Goal: Task Accomplishment & Management: Manage account settings

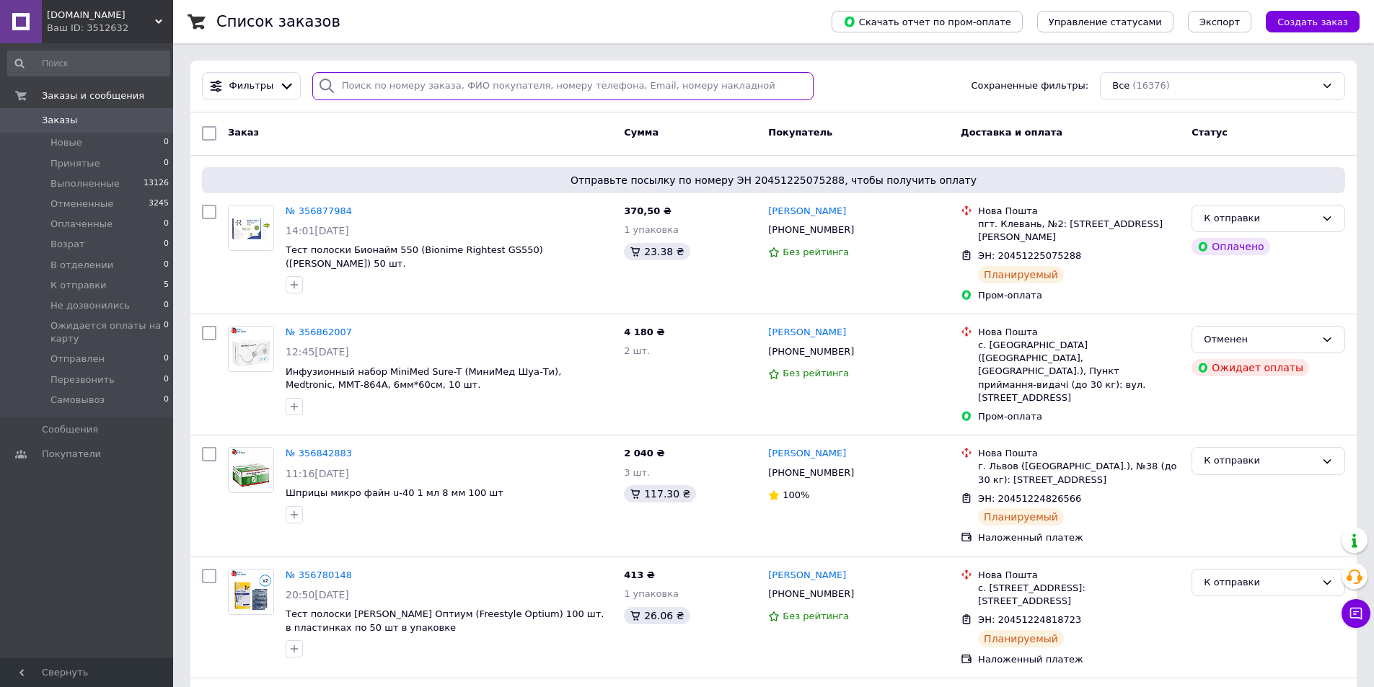
paste input "353898958"
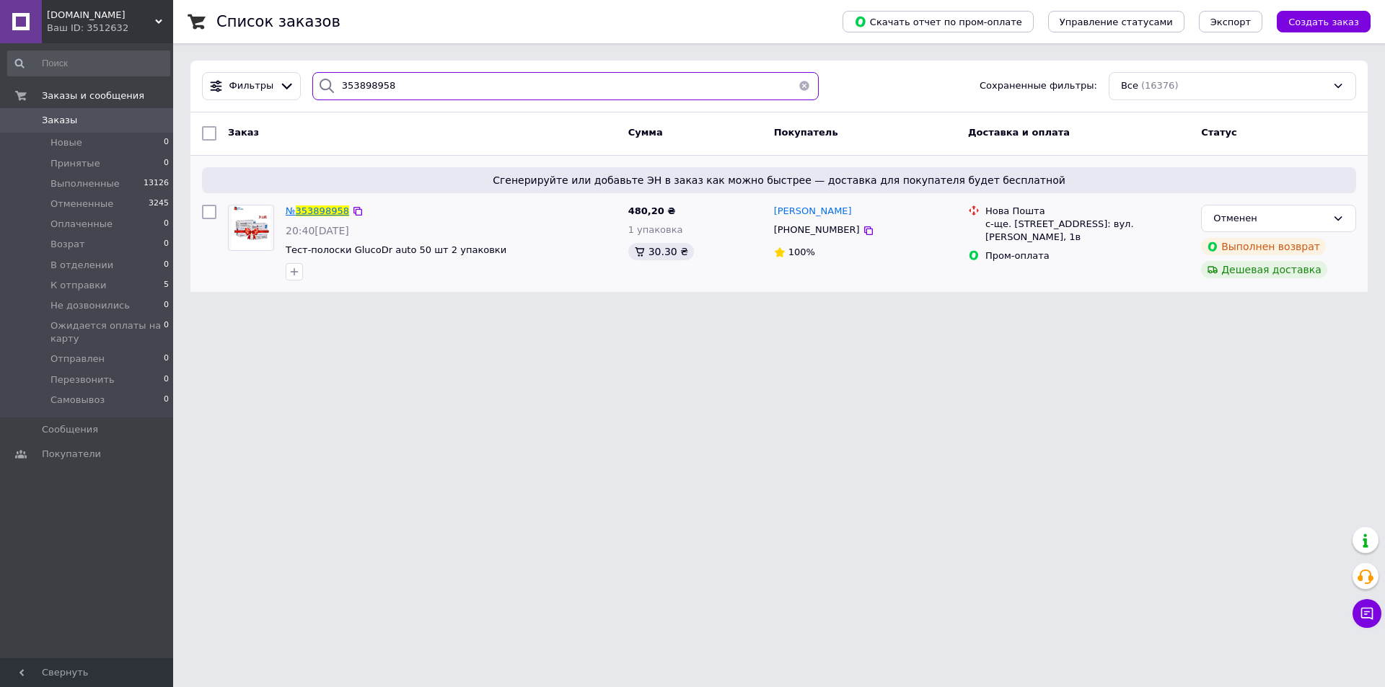
type input "353898958"
click at [319, 210] on span "353898958" at bounding box center [322, 211] width 53 height 11
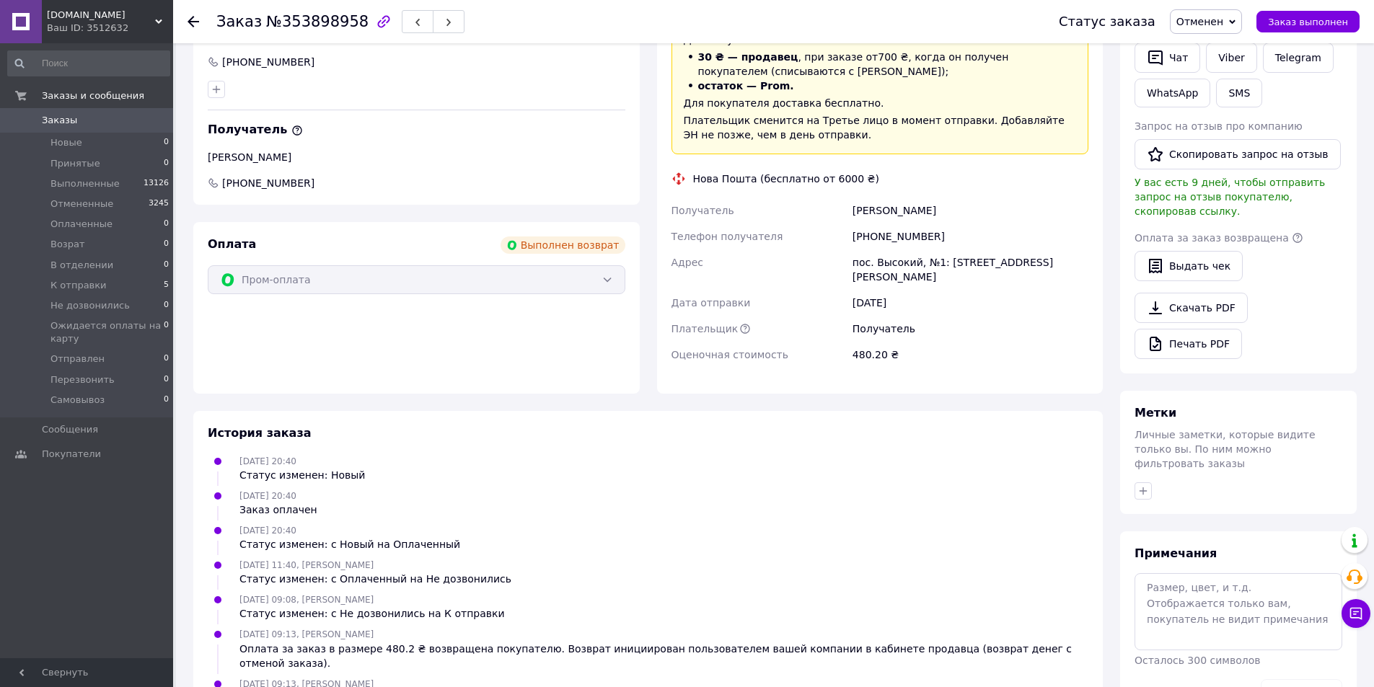
scroll to position [405, 0]
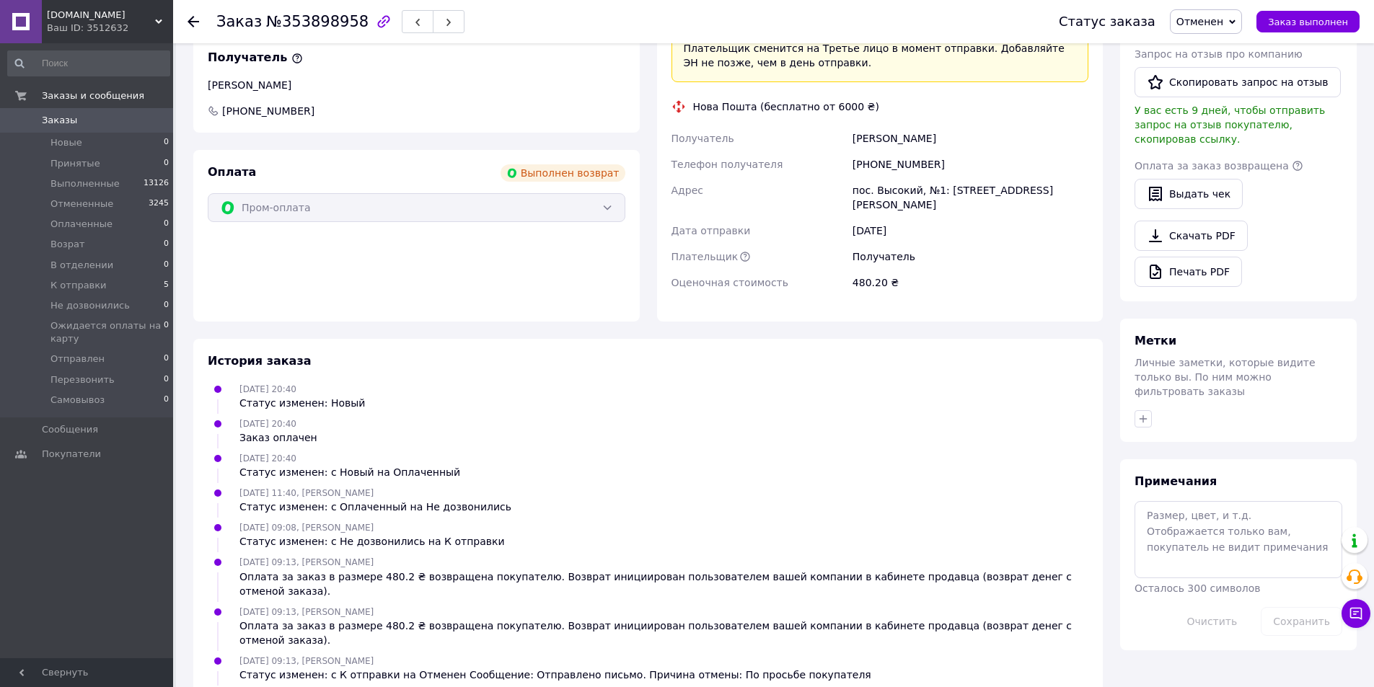
click at [157, 23] on icon at bounding box center [158, 21] width 7 height 7
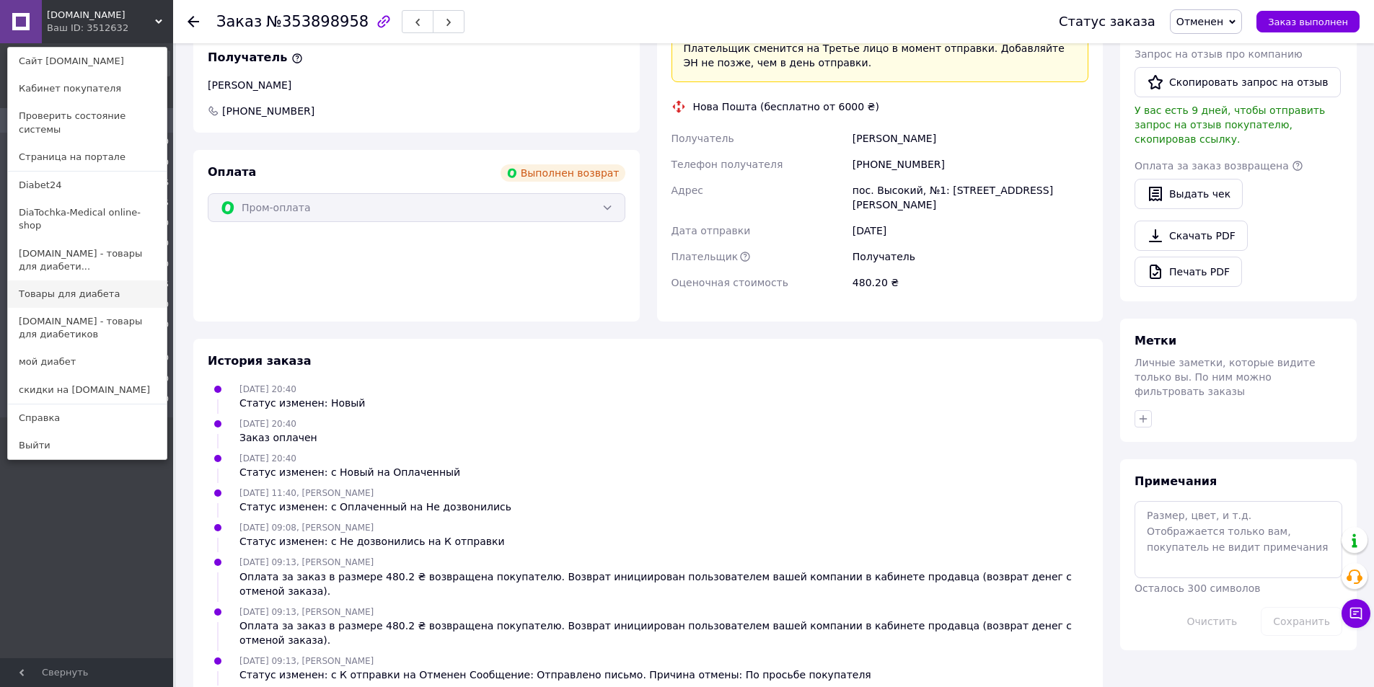
click at [63, 281] on link "Товары для диабета" at bounding box center [87, 294] width 159 height 27
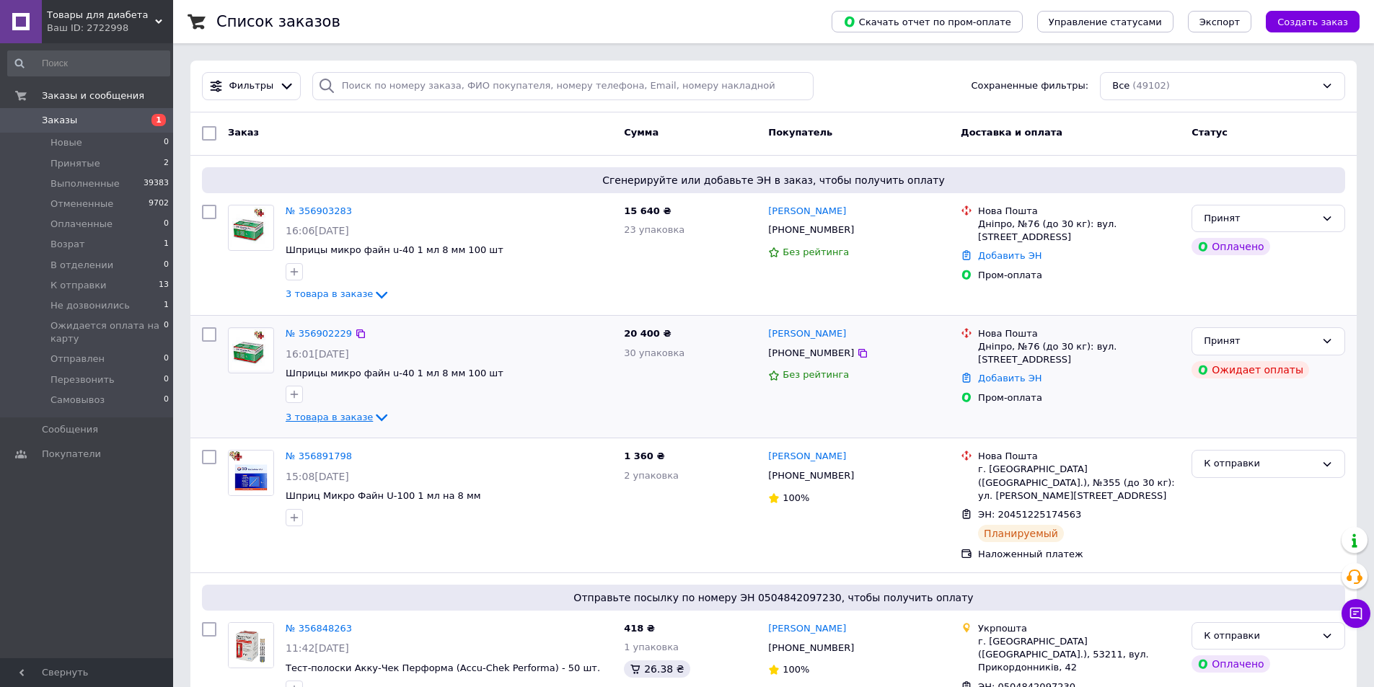
click at [376, 417] on icon at bounding box center [382, 418] width 12 height 7
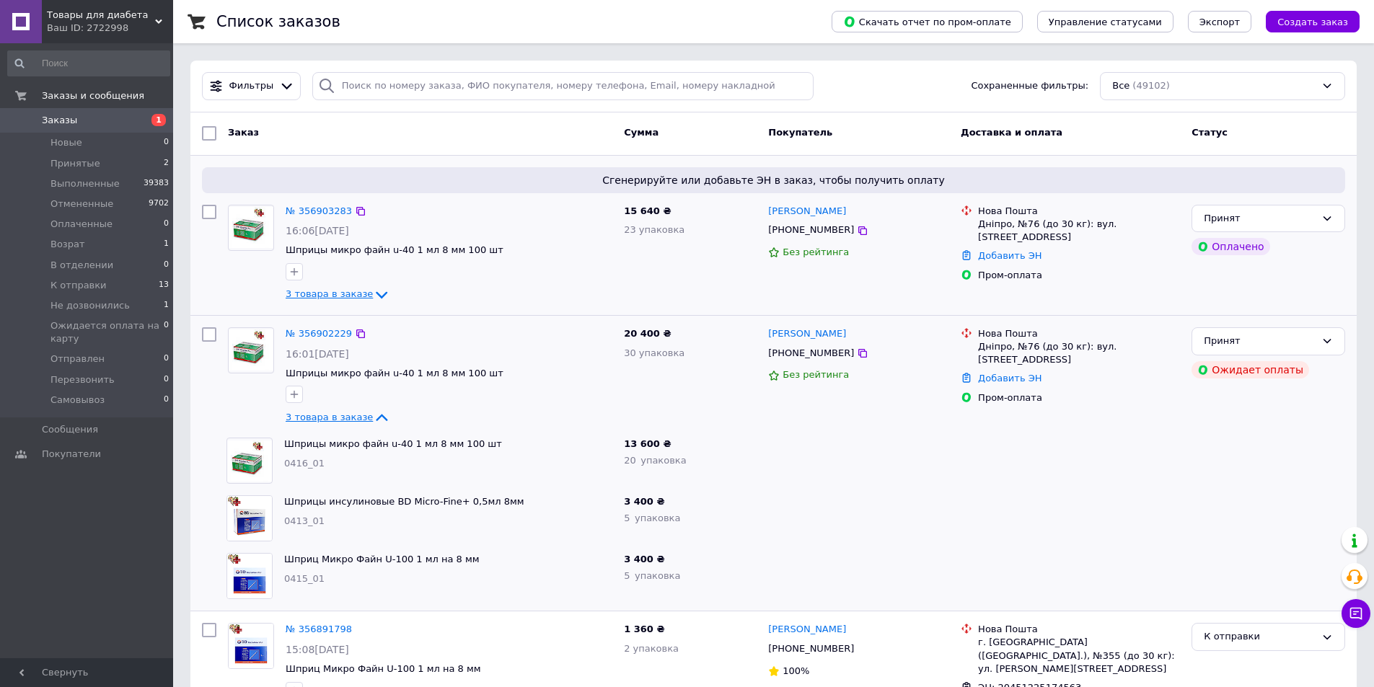
click at [373, 299] on icon at bounding box center [381, 294] width 17 height 17
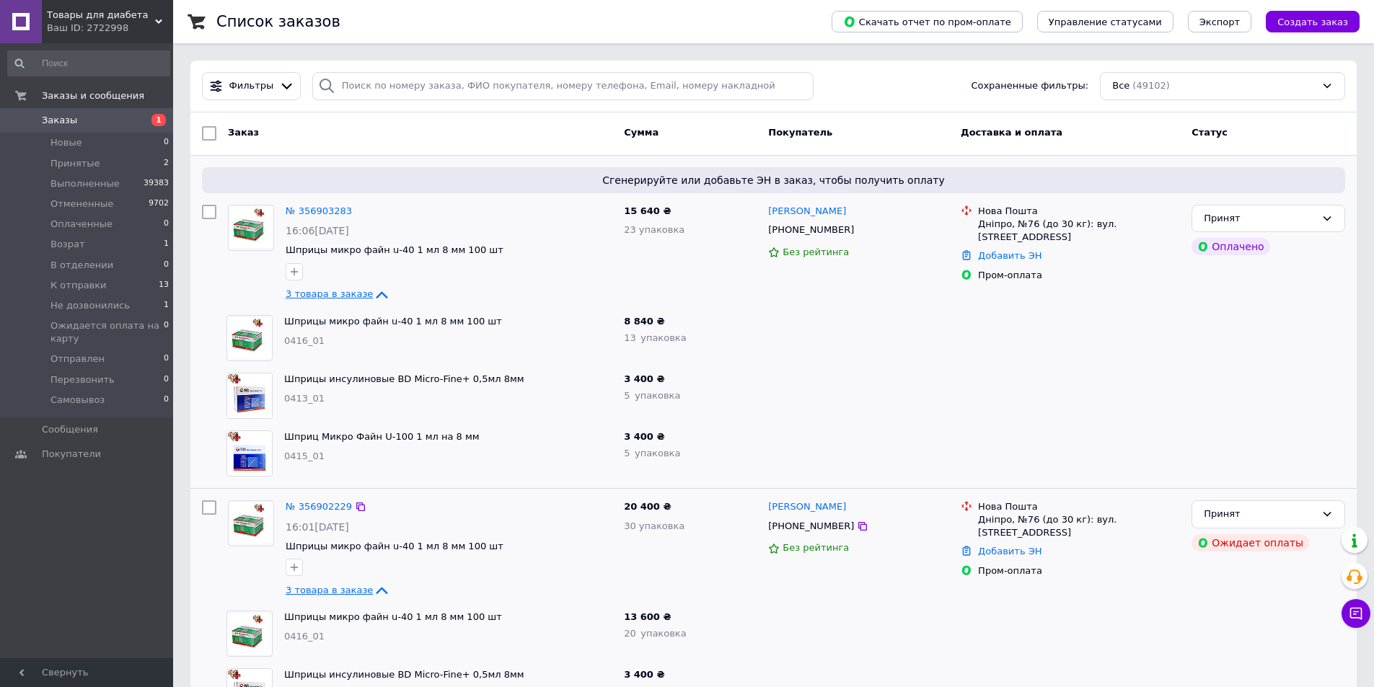
click at [907, 326] on div at bounding box center [858, 338] width 193 height 58
click at [356, 210] on icon at bounding box center [360, 211] width 9 height 9
click at [999, 250] on link "Добавить ЭН" at bounding box center [1009, 255] width 63 height 11
paste input "20451225227659"
type input "20451225227659"
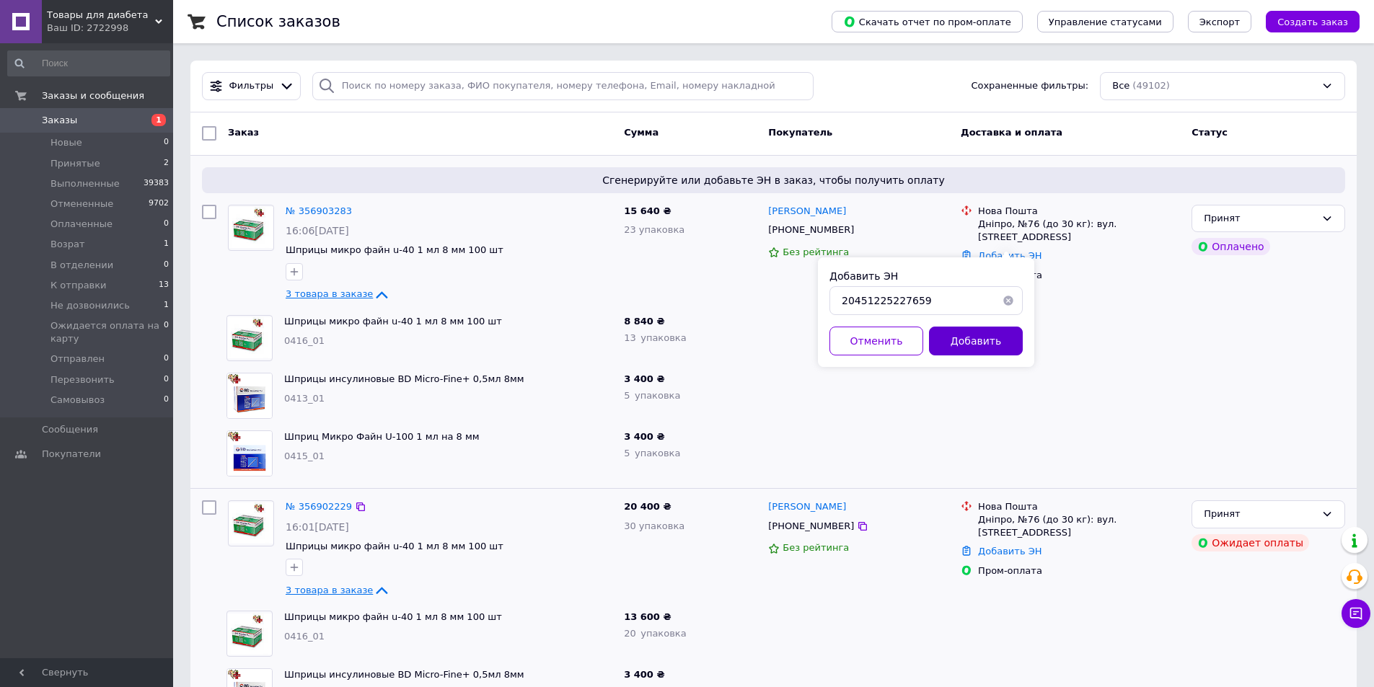
click at [969, 332] on button "Добавить" at bounding box center [976, 341] width 94 height 29
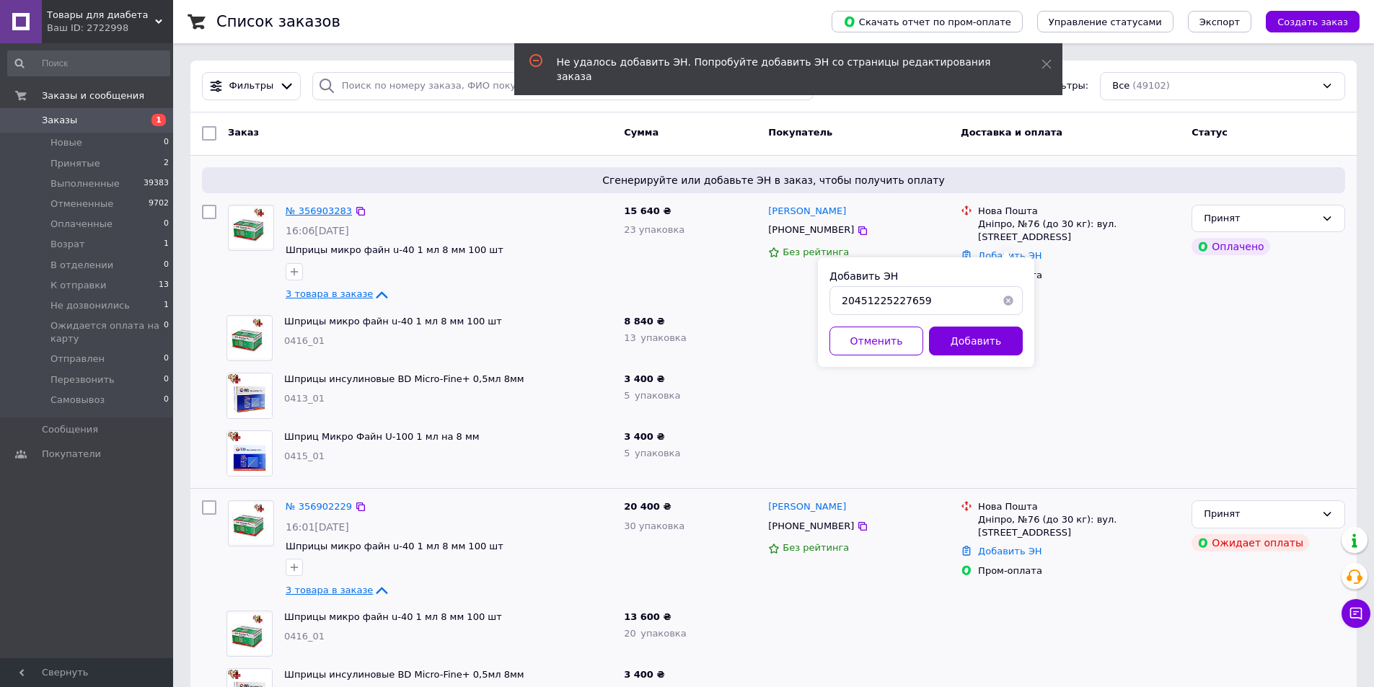
click at [326, 211] on link "№ 356903283" at bounding box center [319, 211] width 66 height 11
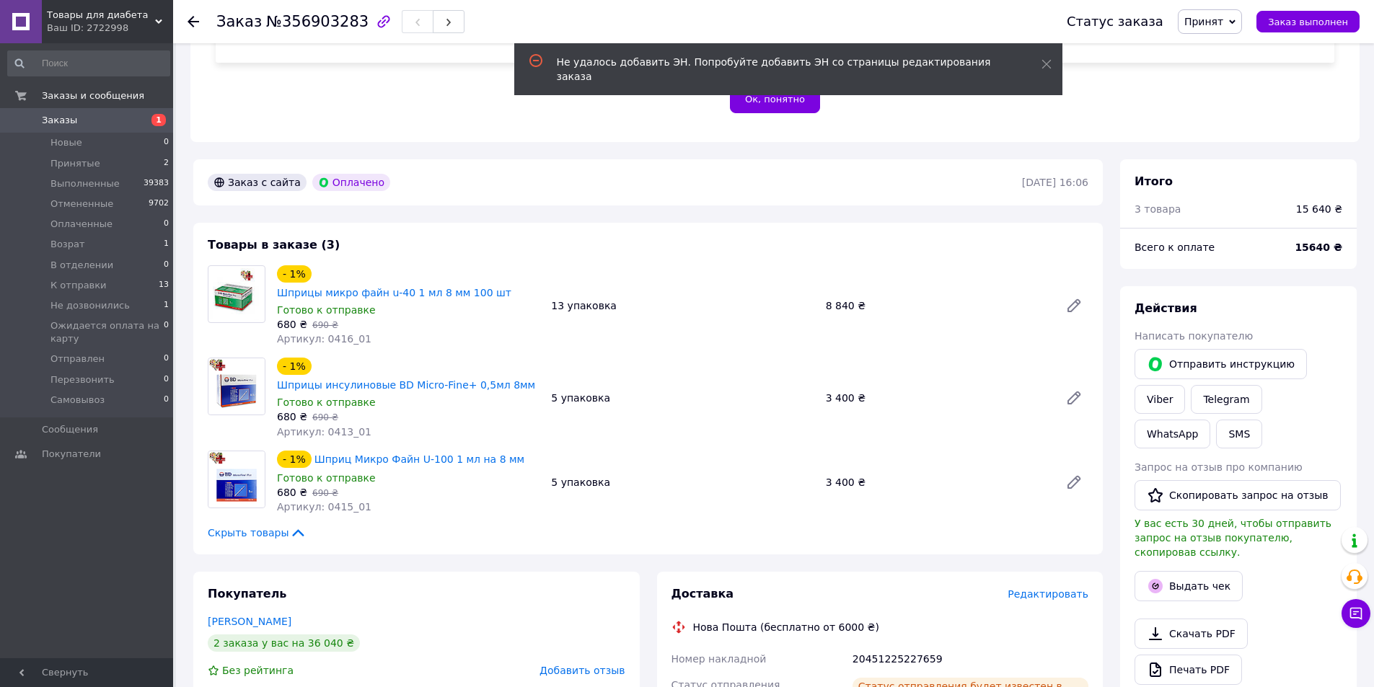
scroll to position [361, 0]
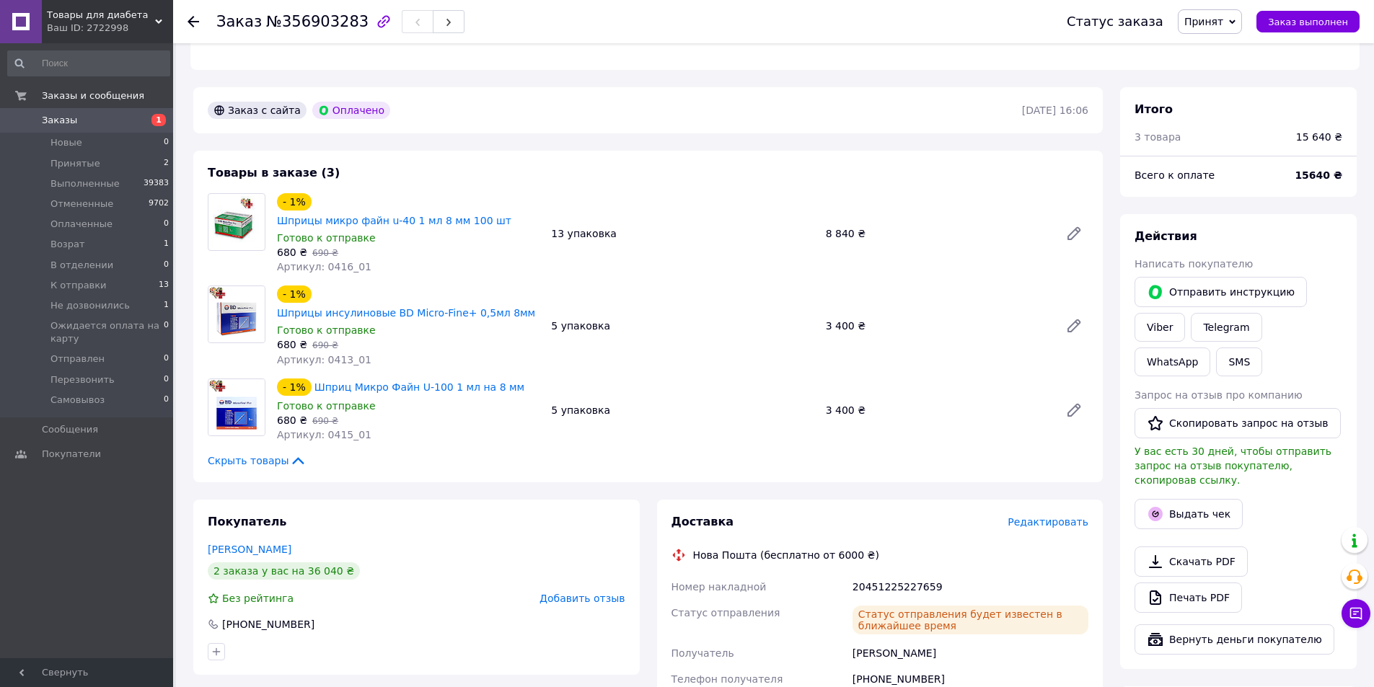
click at [190, 18] on icon at bounding box center [194, 22] width 12 height 12
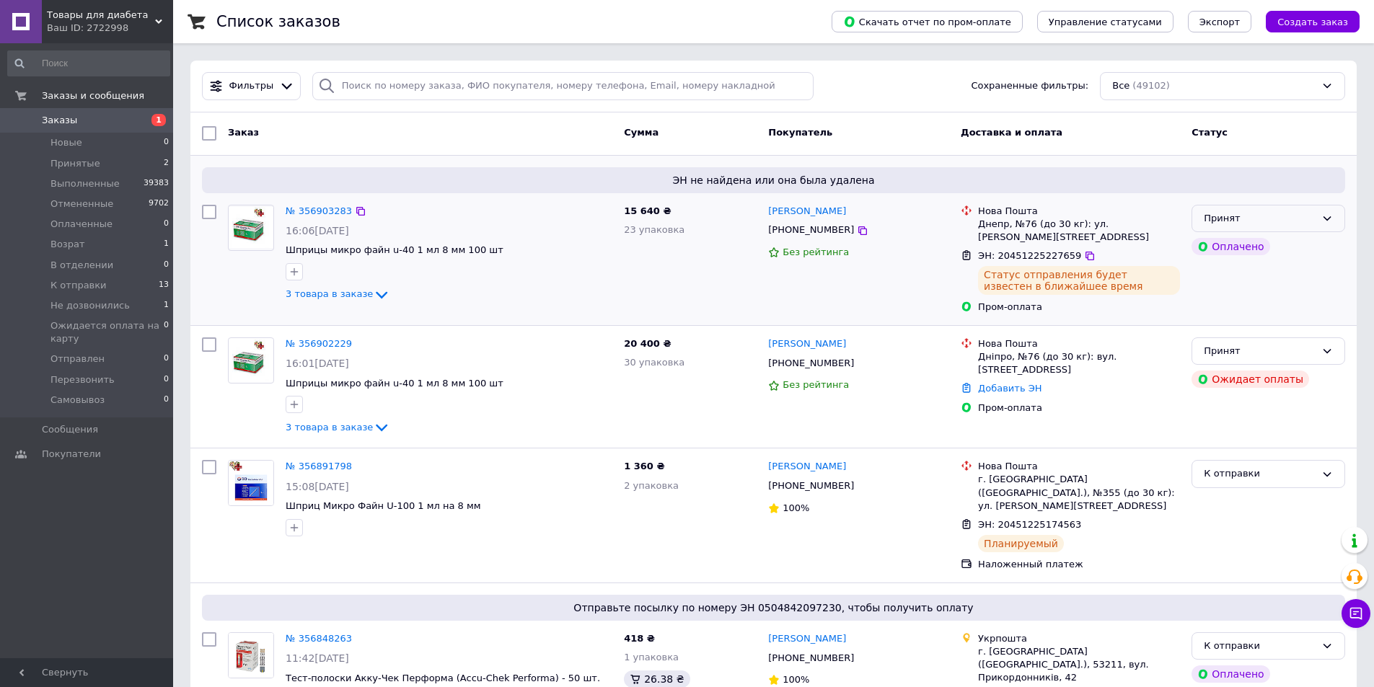
click at [1270, 219] on div "Принят" at bounding box center [1260, 218] width 112 height 15
click at [1236, 306] on li "К отправки" at bounding box center [1268, 308] width 152 height 27
click at [1254, 344] on div "Принят" at bounding box center [1260, 351] width 112 height 15
click at [1257, 400] on li "Отменен" at bounding box center [1268, 408] width 152 height 27
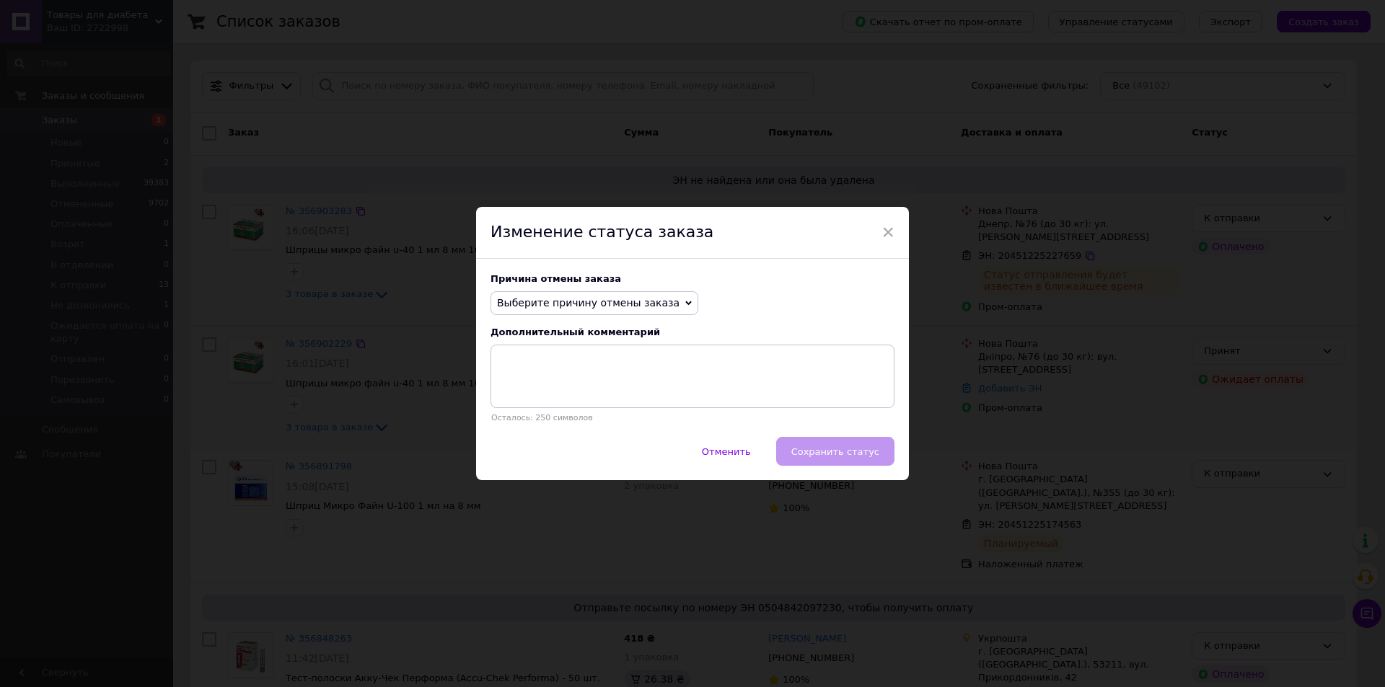
click at [514, 301] on span "Выберите причину отмены заказа" at bounding box center [588, 303] width 182 height 12
click at [558, 414] on li "Заказ-дубликат" at bounding box center [594, 413] width 206 height 20
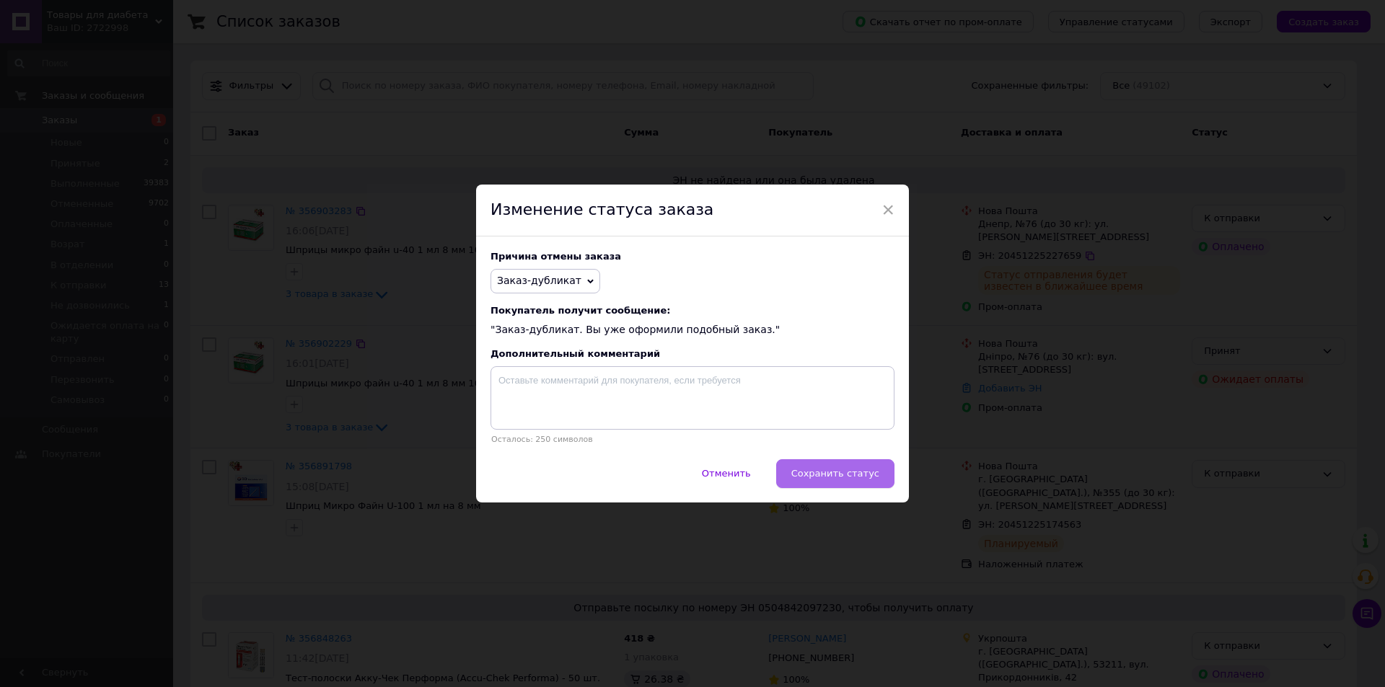
click at [835, 469] on button "Сохранить статус" at bounding box center [835, 473] width 118 height 29
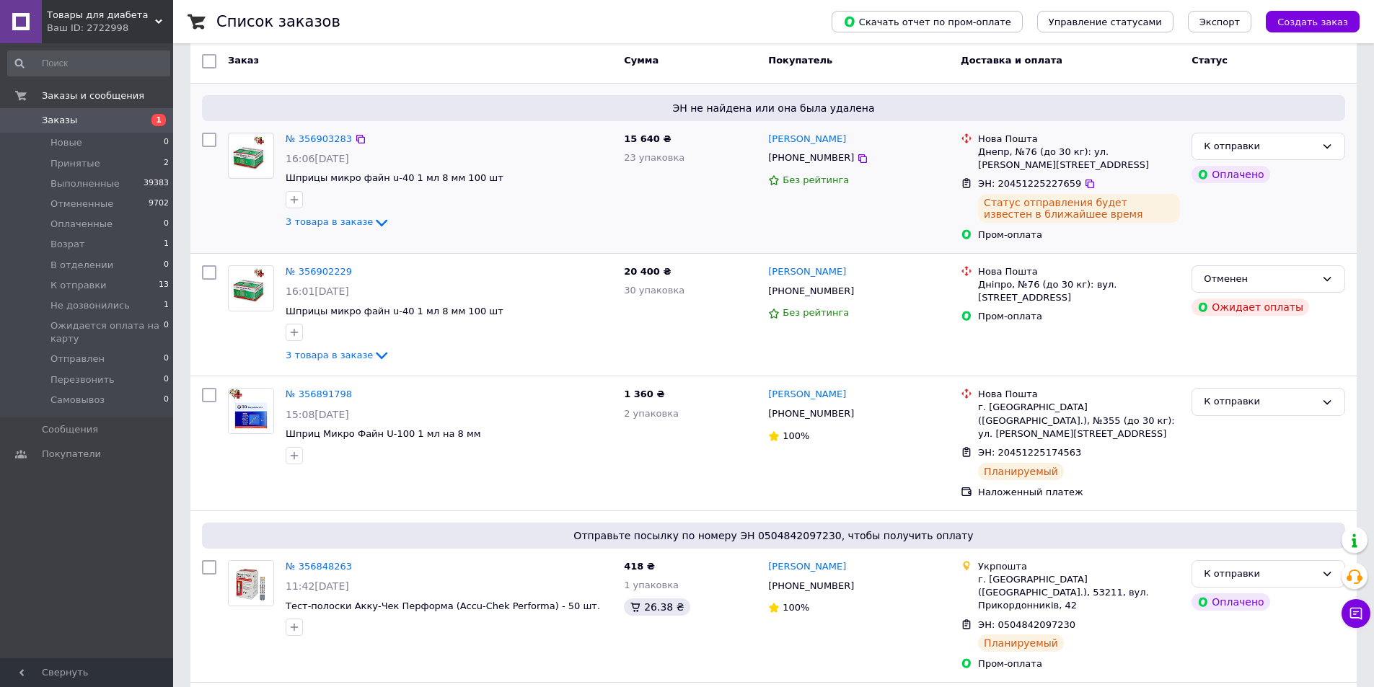
click at [164, 18] on div "Товары для диабета Ваш ID: 2722998" at bounding box center [107, 21] width 131 height 43
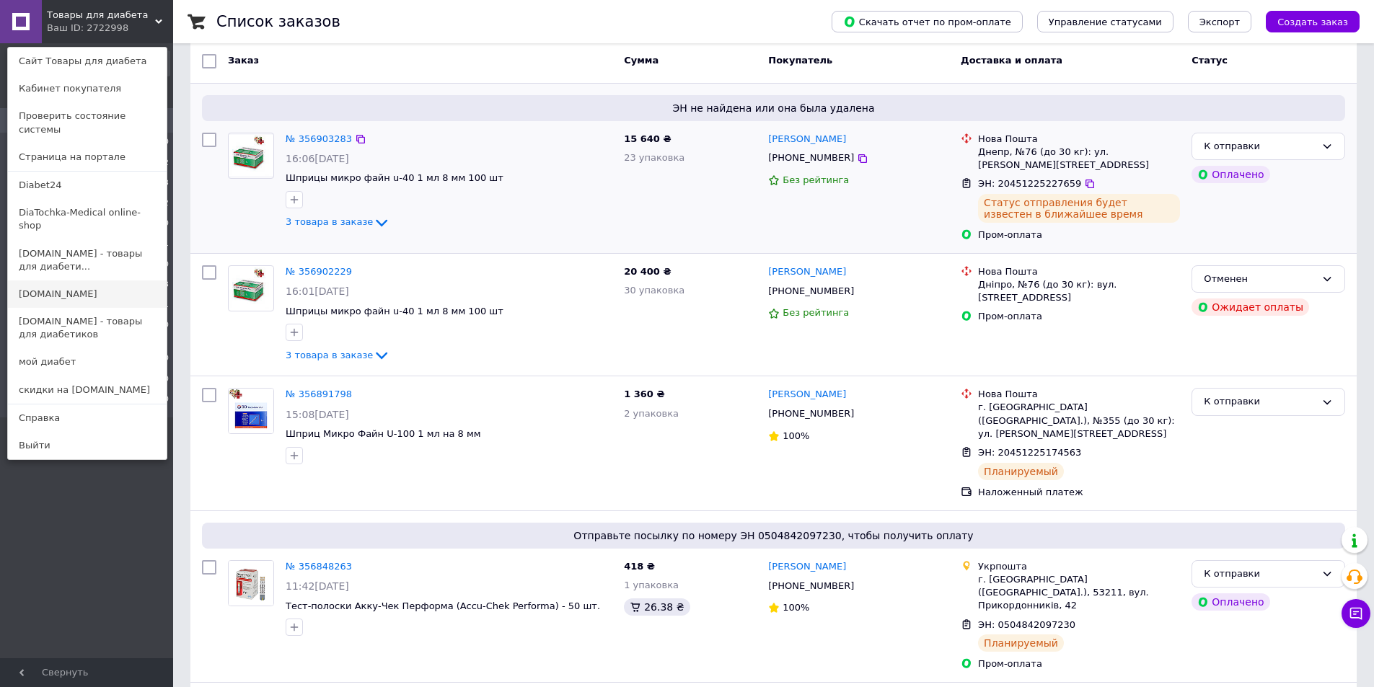
click at [57, 281] on link "[DOMAIN_NAME]" at bounding box center [87, 294] width 159 height 27
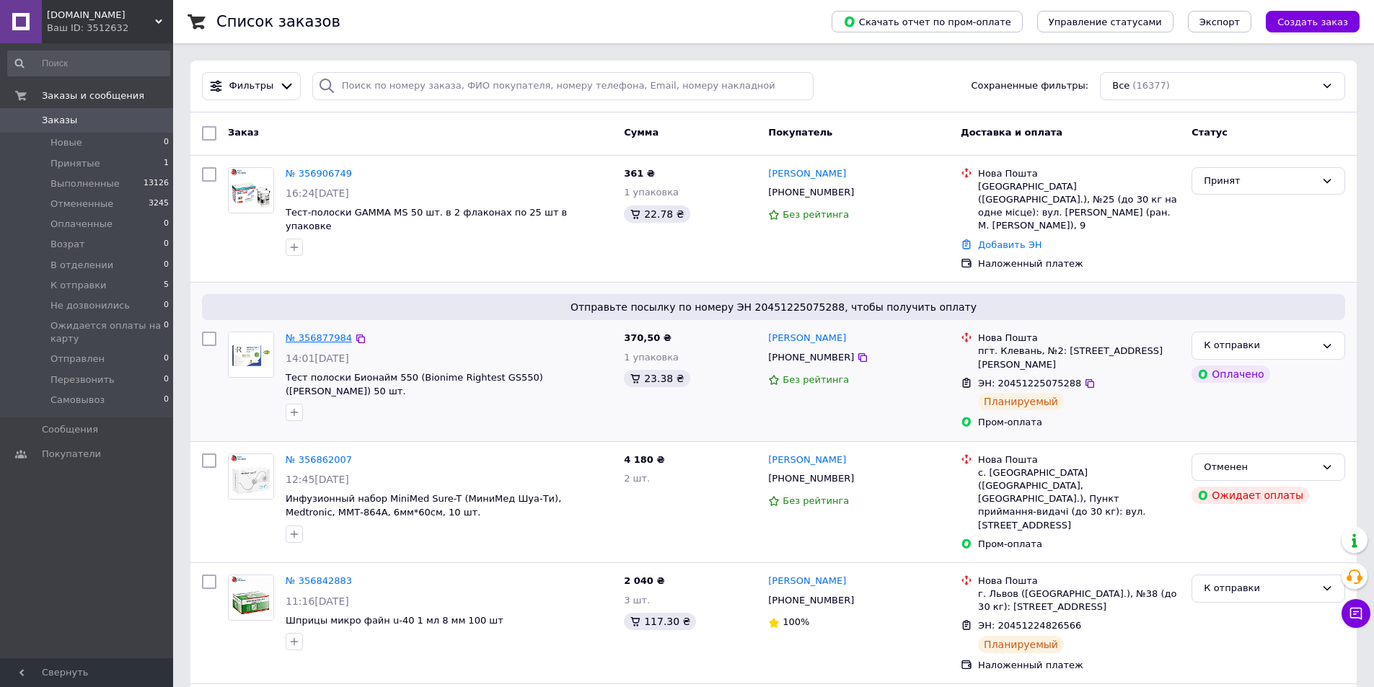
click at [309, 333] on link "№ 356877984" at bounding box center [319, 338] width 66 height 11
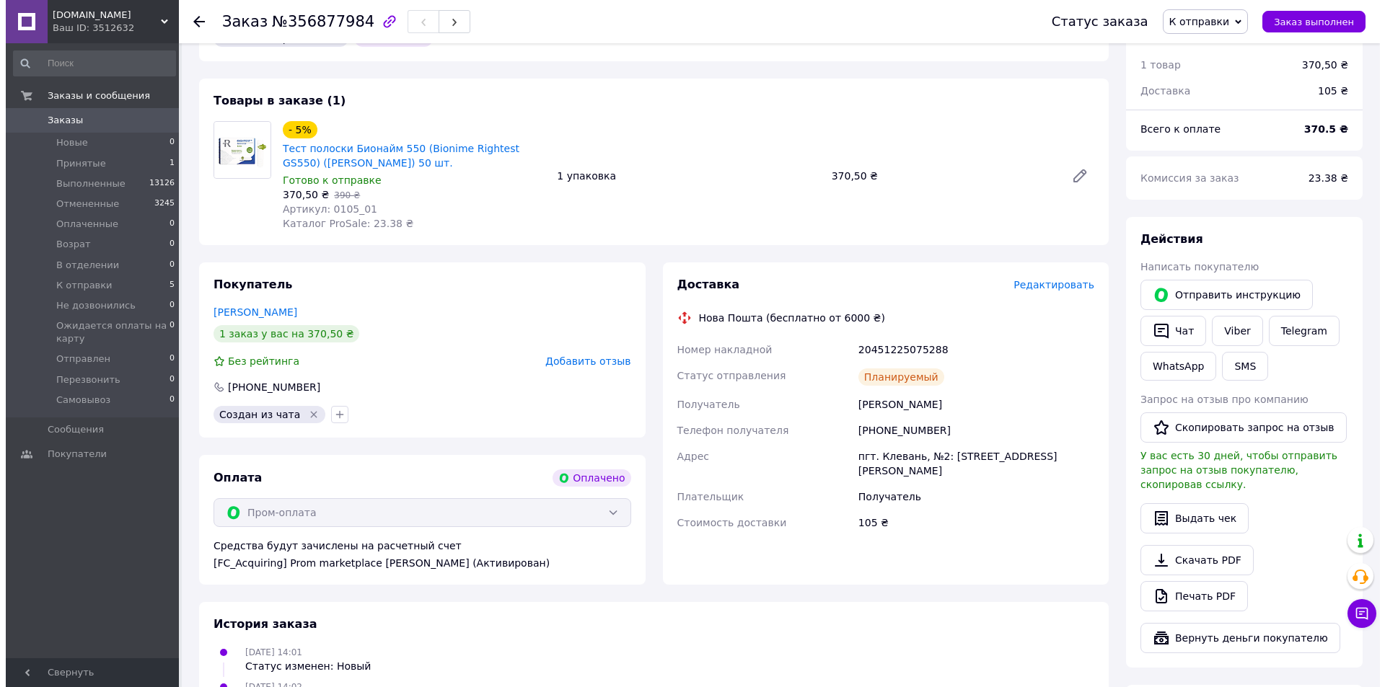
scroll to position [577, 0]
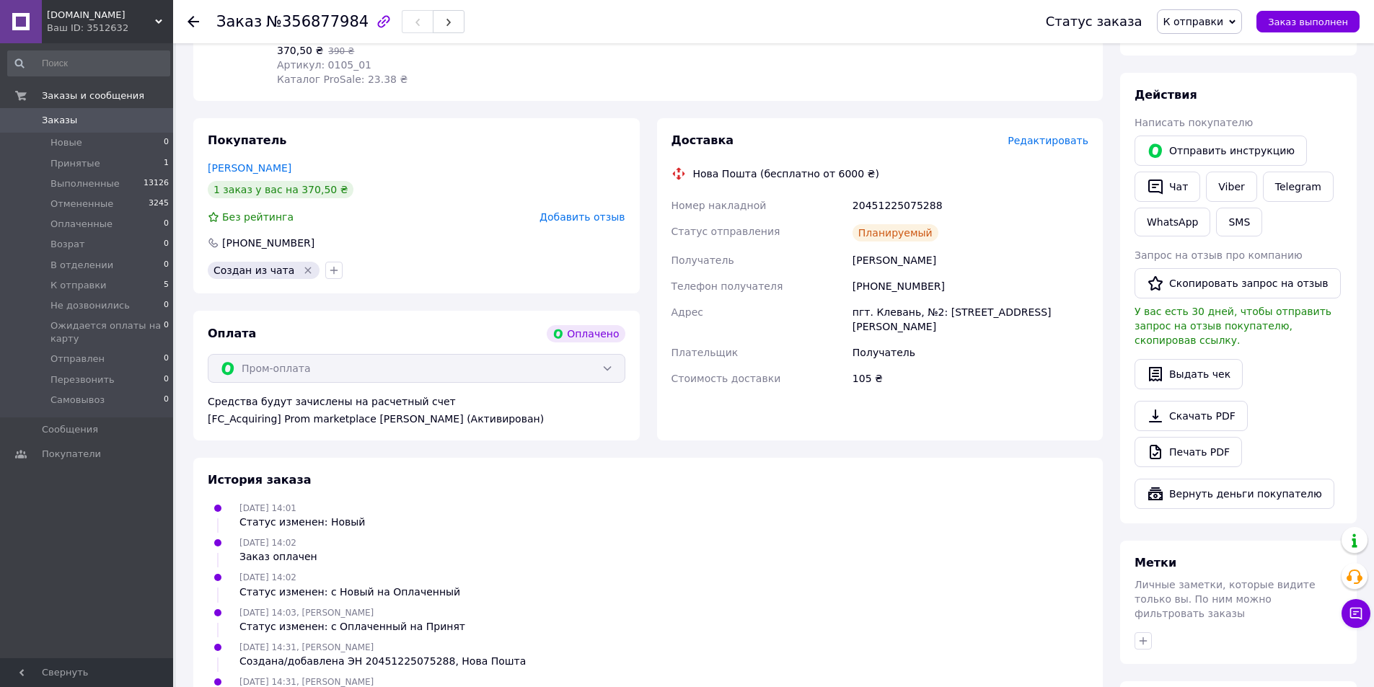
click at [1062, 135] on span "Редактировать" at bounding box center [1048, 141] width 81 height 12
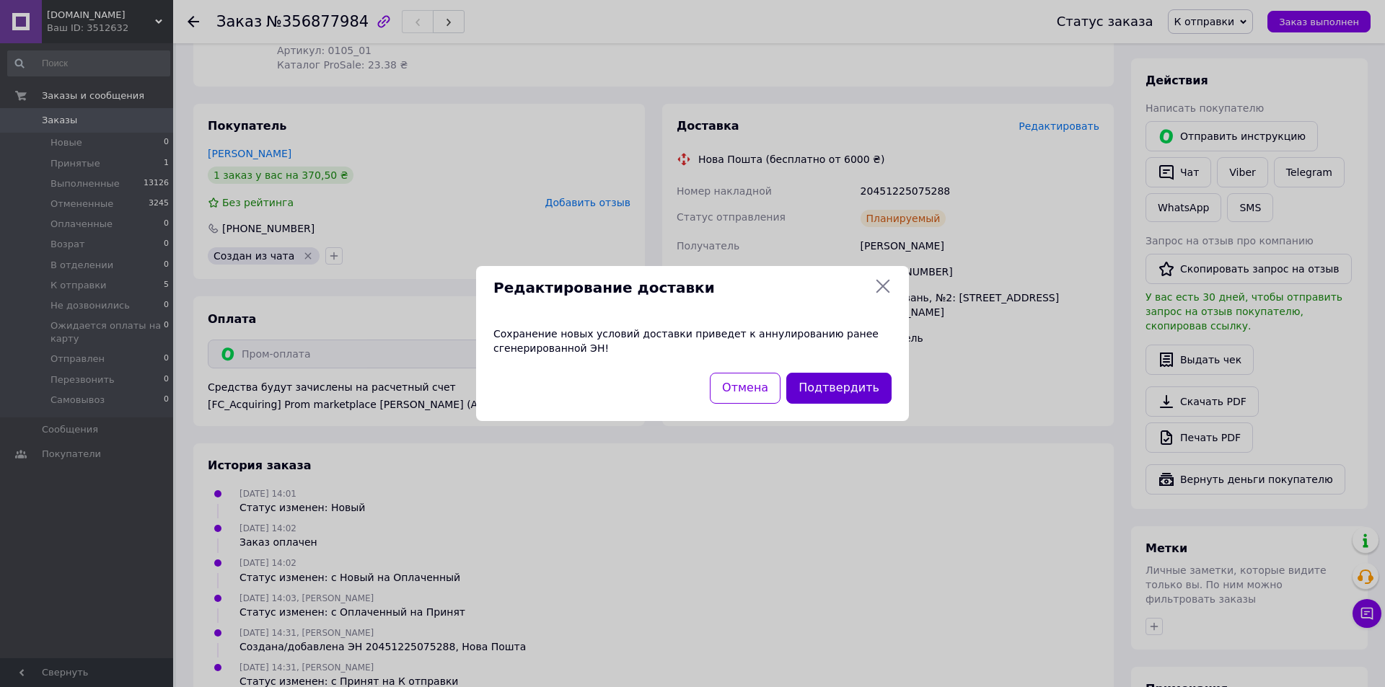
click at [855, 392] on button "Подтвердить" at bounding box center [838, 388] width 105 height 31
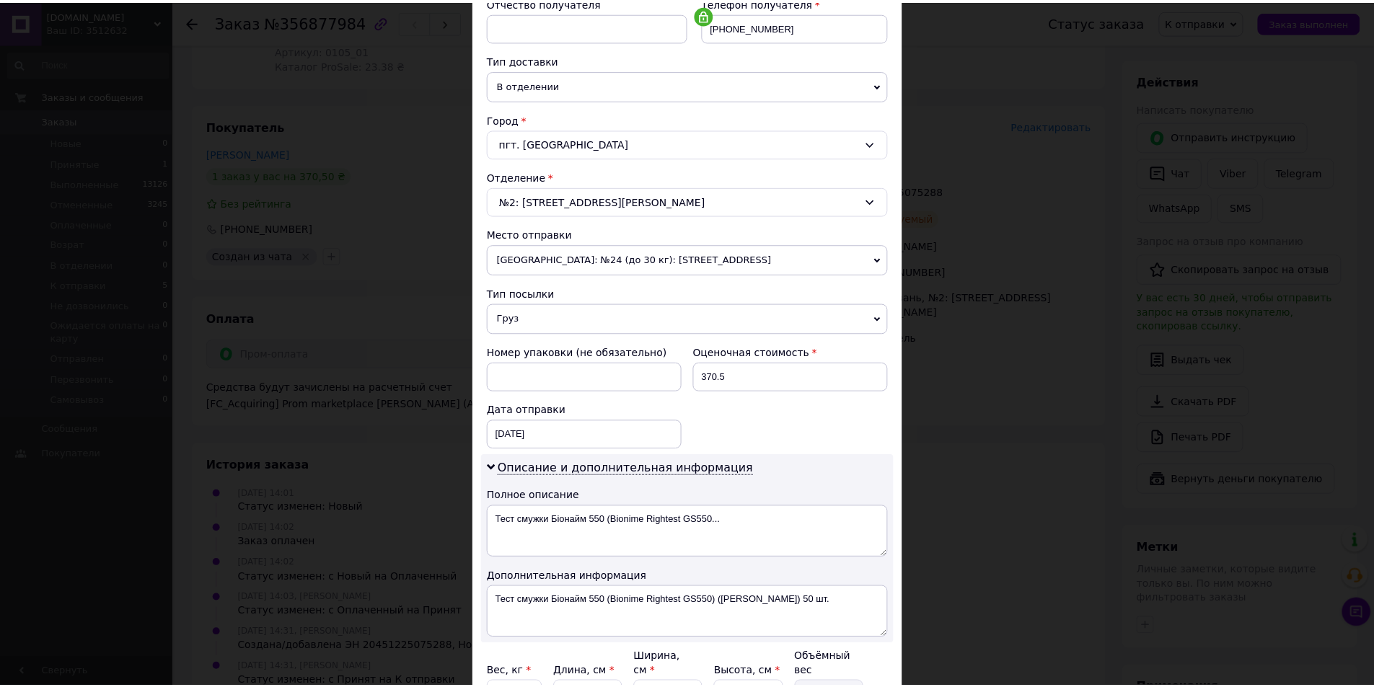
scroll to position [432, 0]
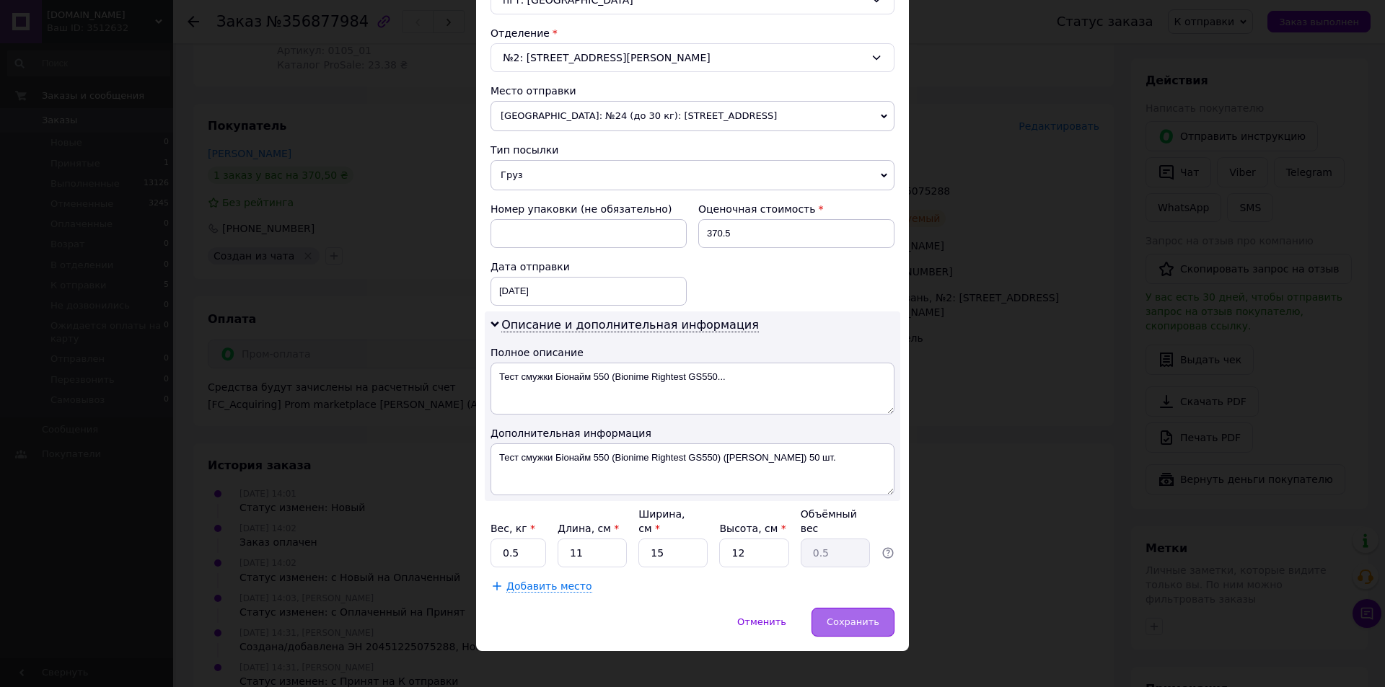
click at [850, 608] on div "Сохранить" at bounding box center [852, 622] width 83 height 29
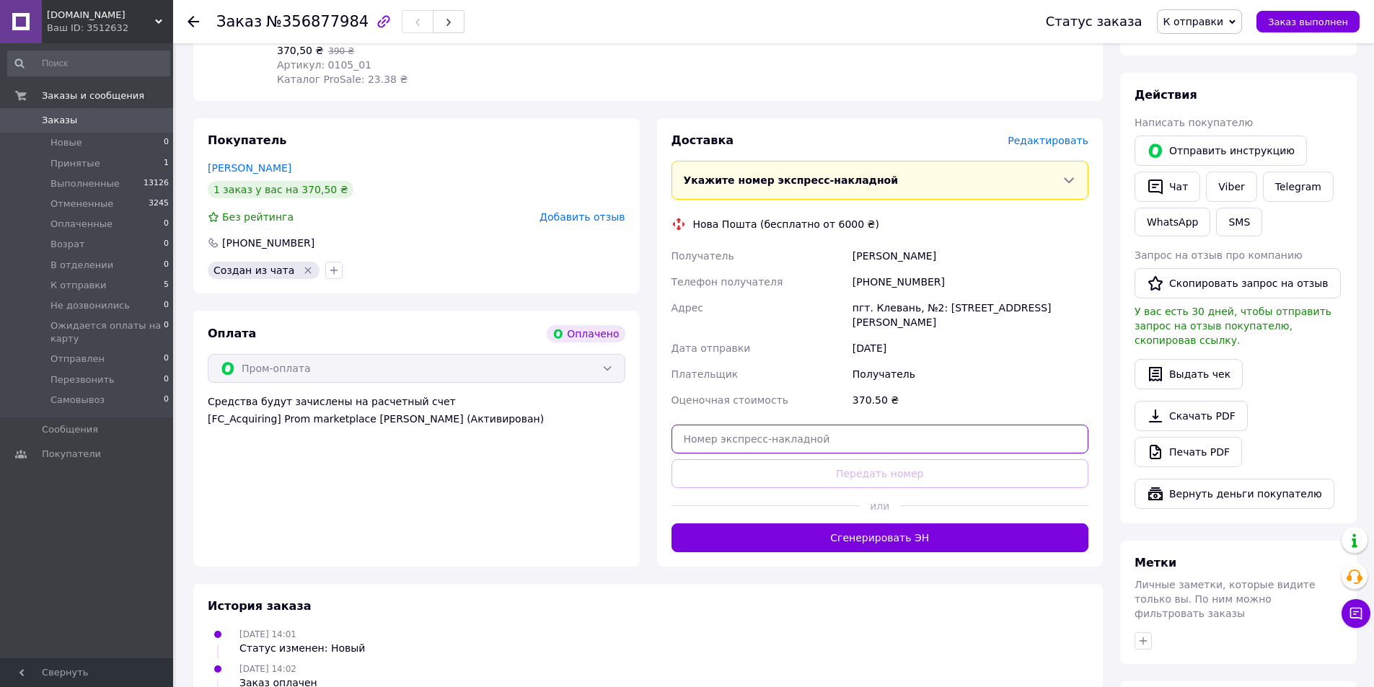
paste input "20451225246985"
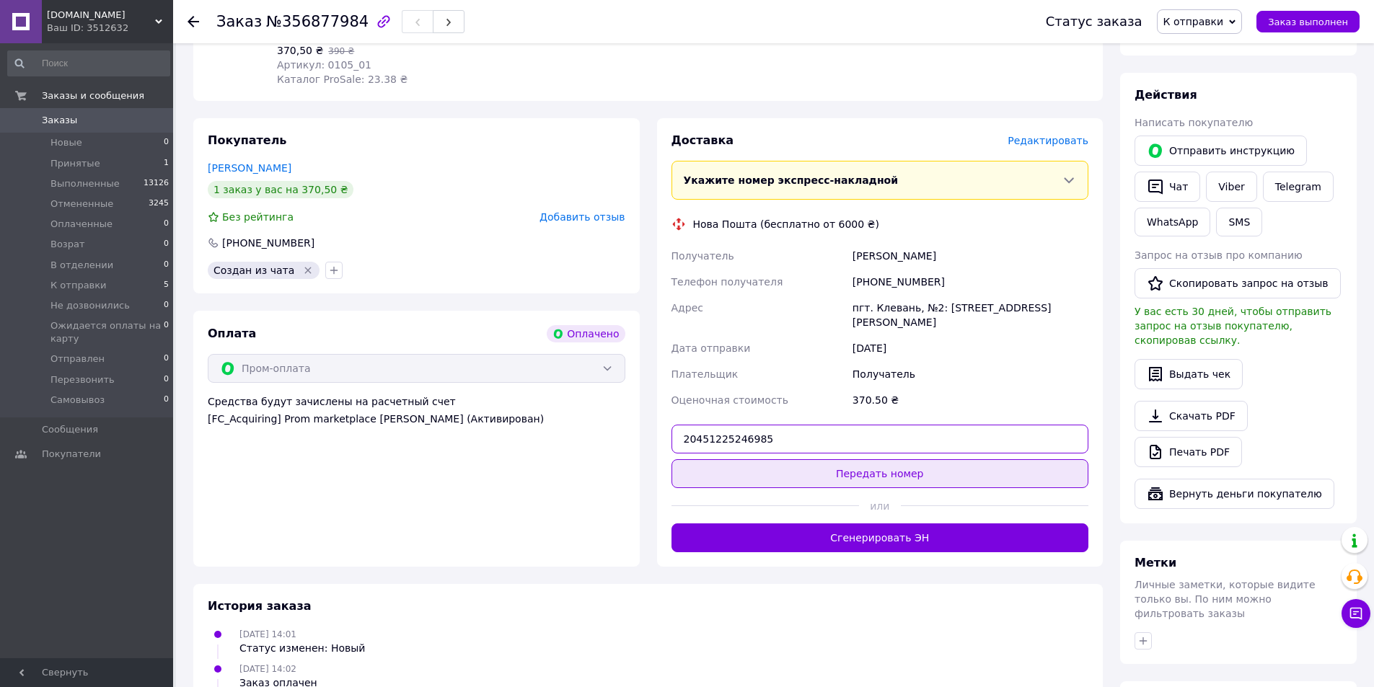
type input "20451225246985"
click at [889, 459] on button "Передать номер" at bounding box center [881, 473] width 418 height 29
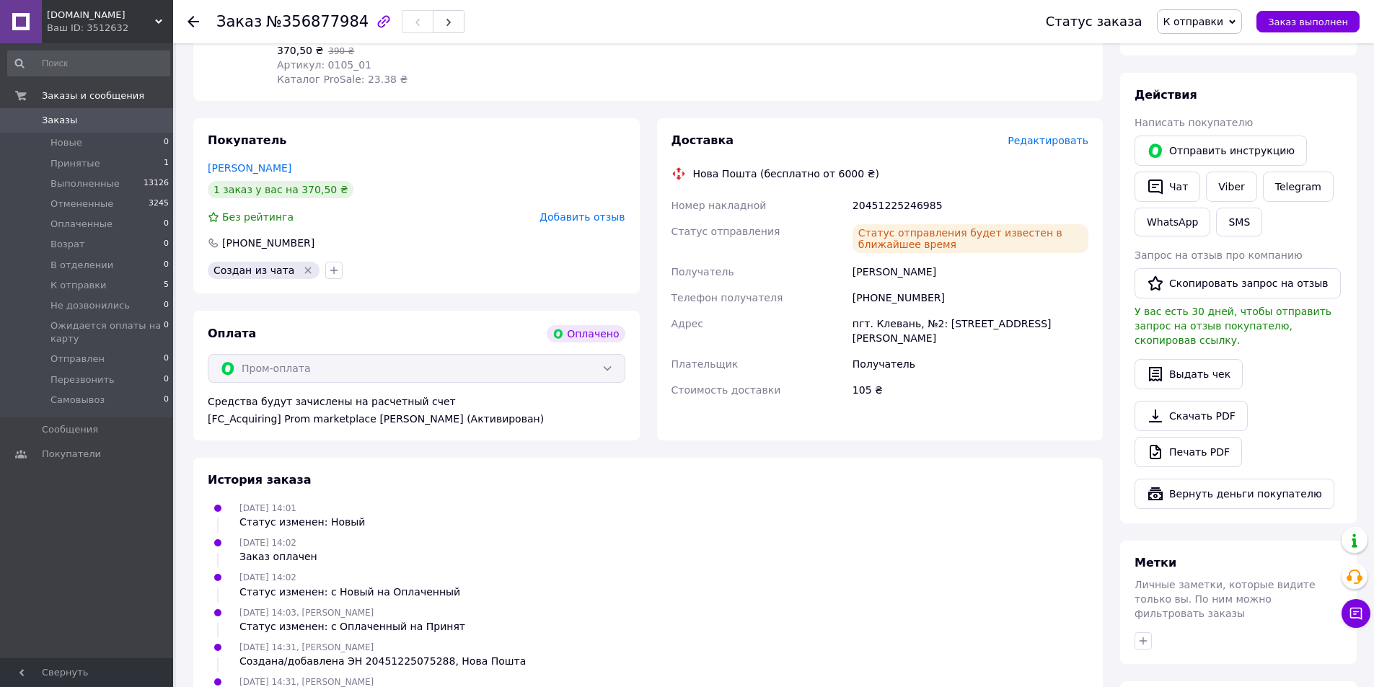
click at [198, 21] on use at bounding box center [194, 22] width 12 height 12
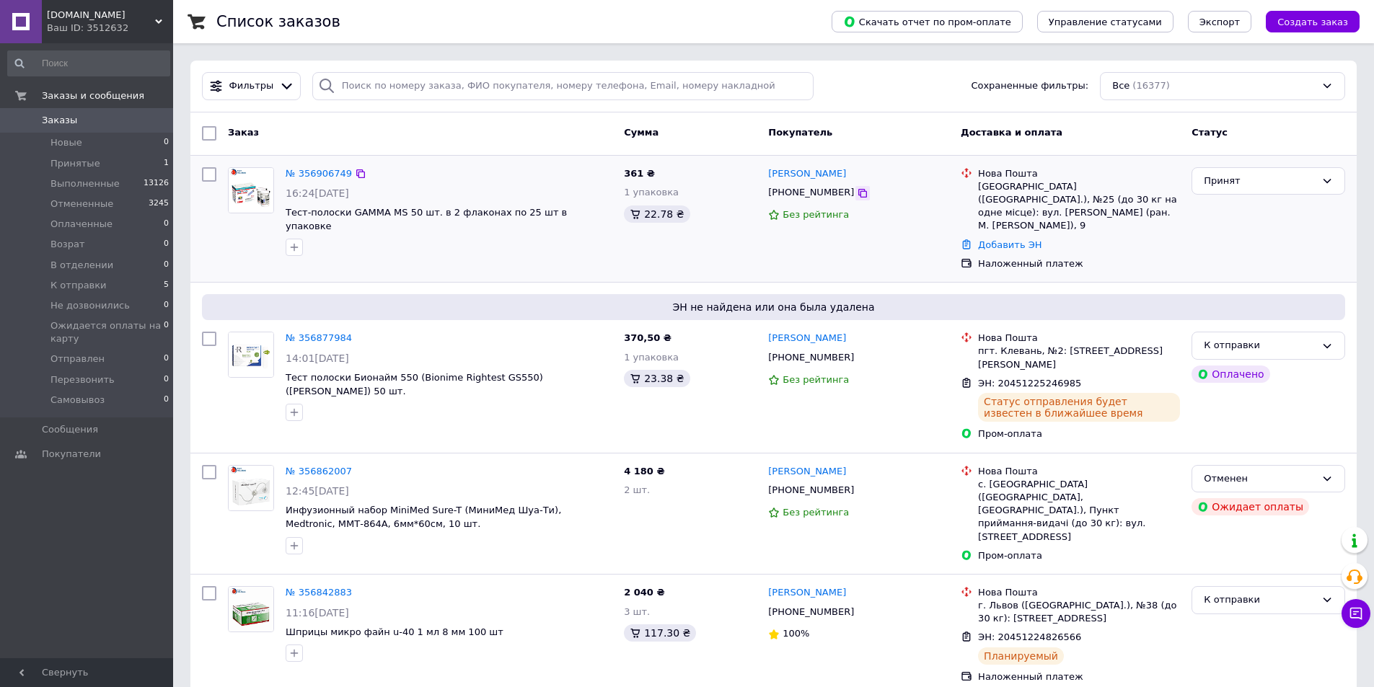
click at [858, 190] on icon at bounding box center [862, 193] width 9 height 9
click at [1237, 180] on div "Принят" at bounding box center [1260, 181] width 112 height 15
click at [1257, 295] on li "Не дозвонились" at bounding box center [1268, 297] width 152 height 27
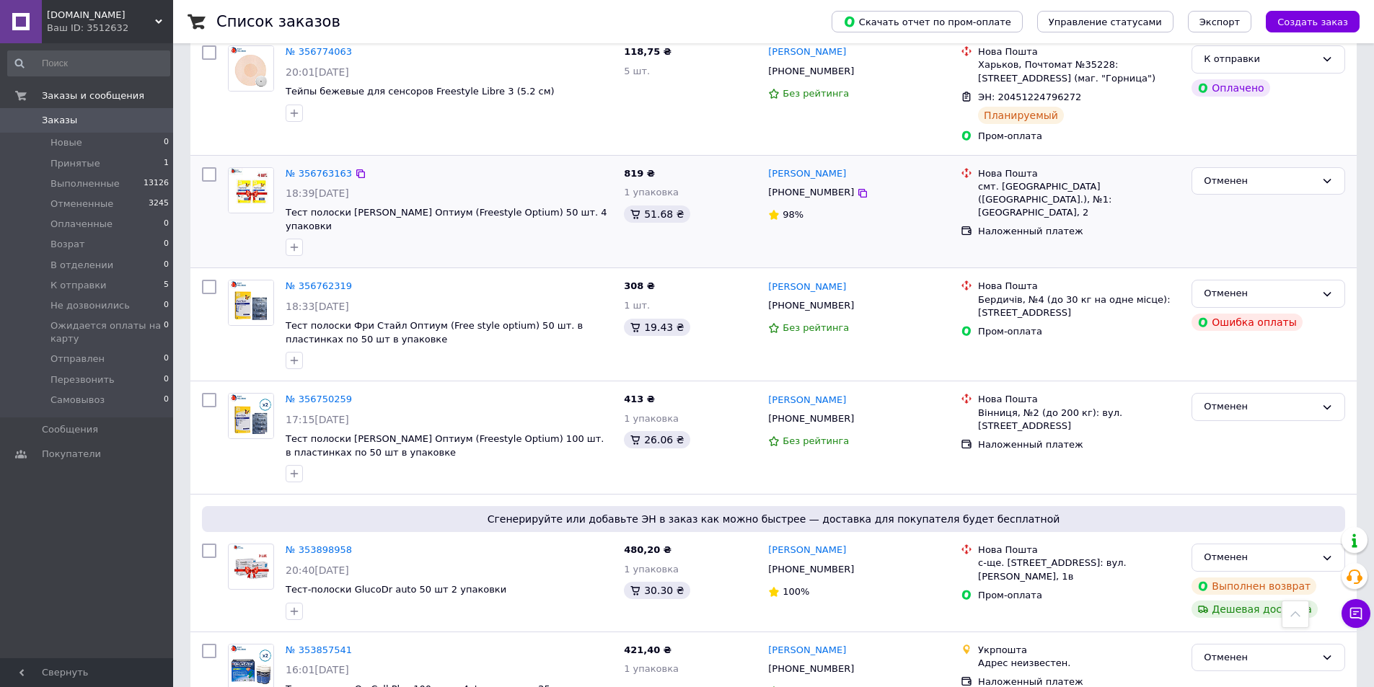
scroll to position [1082, 0]
click at [158, 19] on icon at bounding box center [158, 21] width 7 height 7
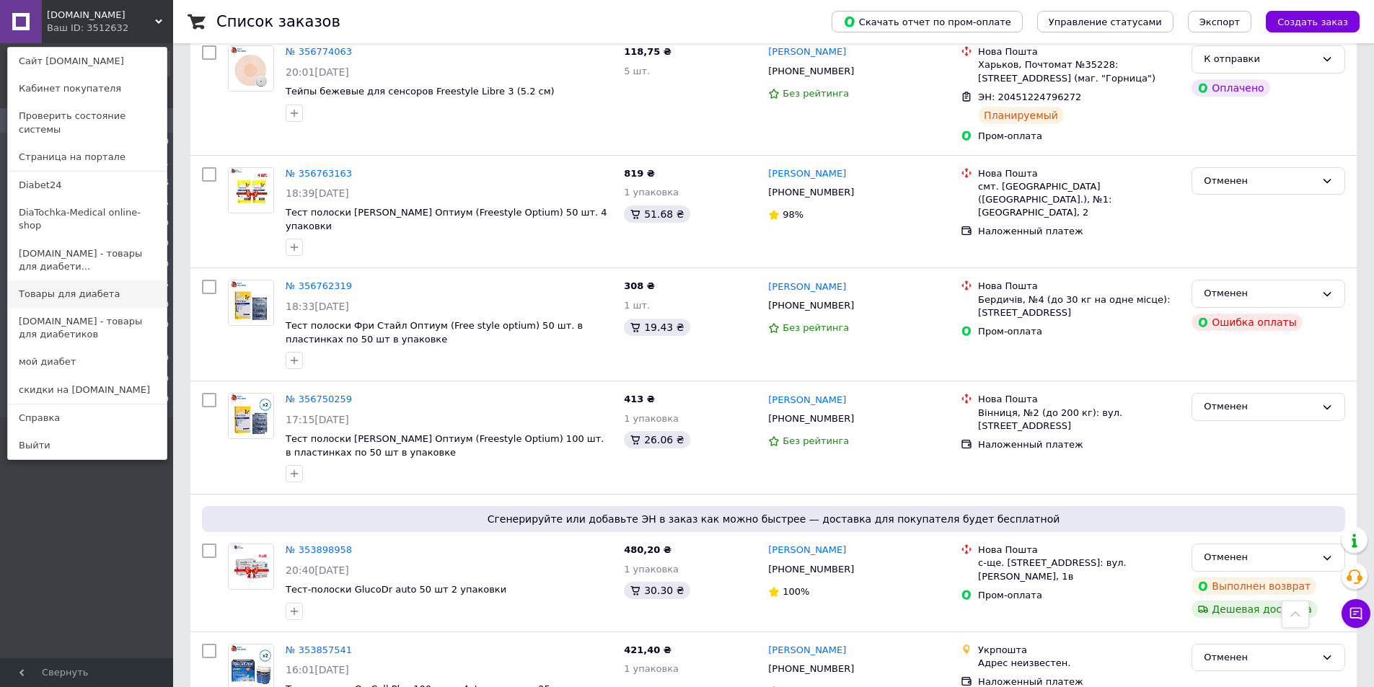
click at [65, 281] on link "Товары для диабета" at bounding box center [87, 294] width 159 height 27
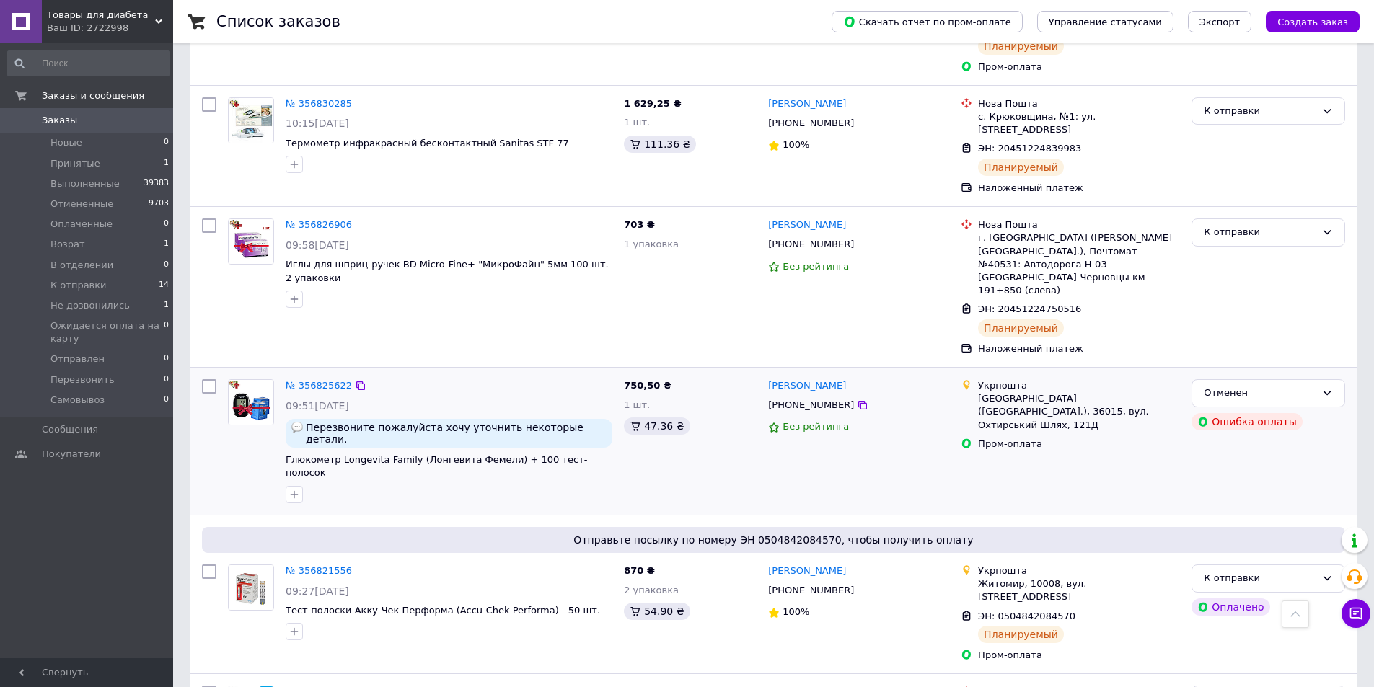
scroll to position [1226, 0]
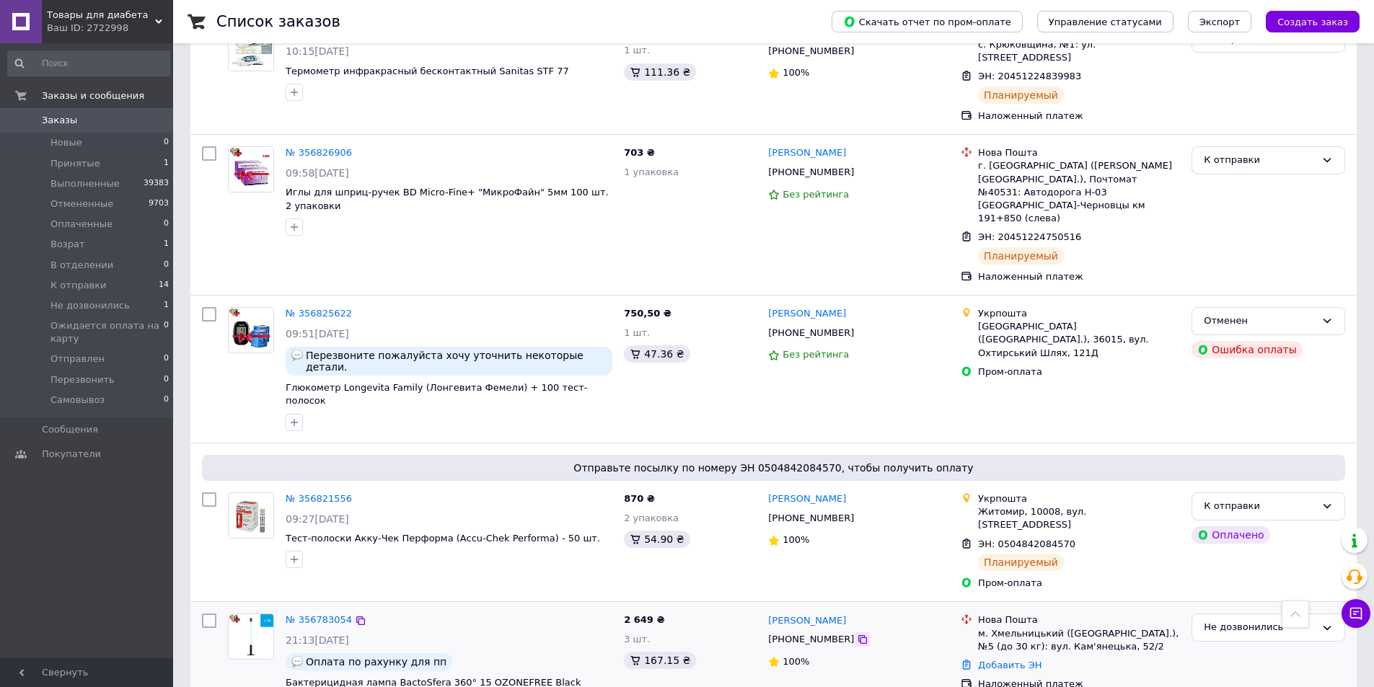
click at [857, 634] on icon at bounding box center [863, 640] width 12 height 12
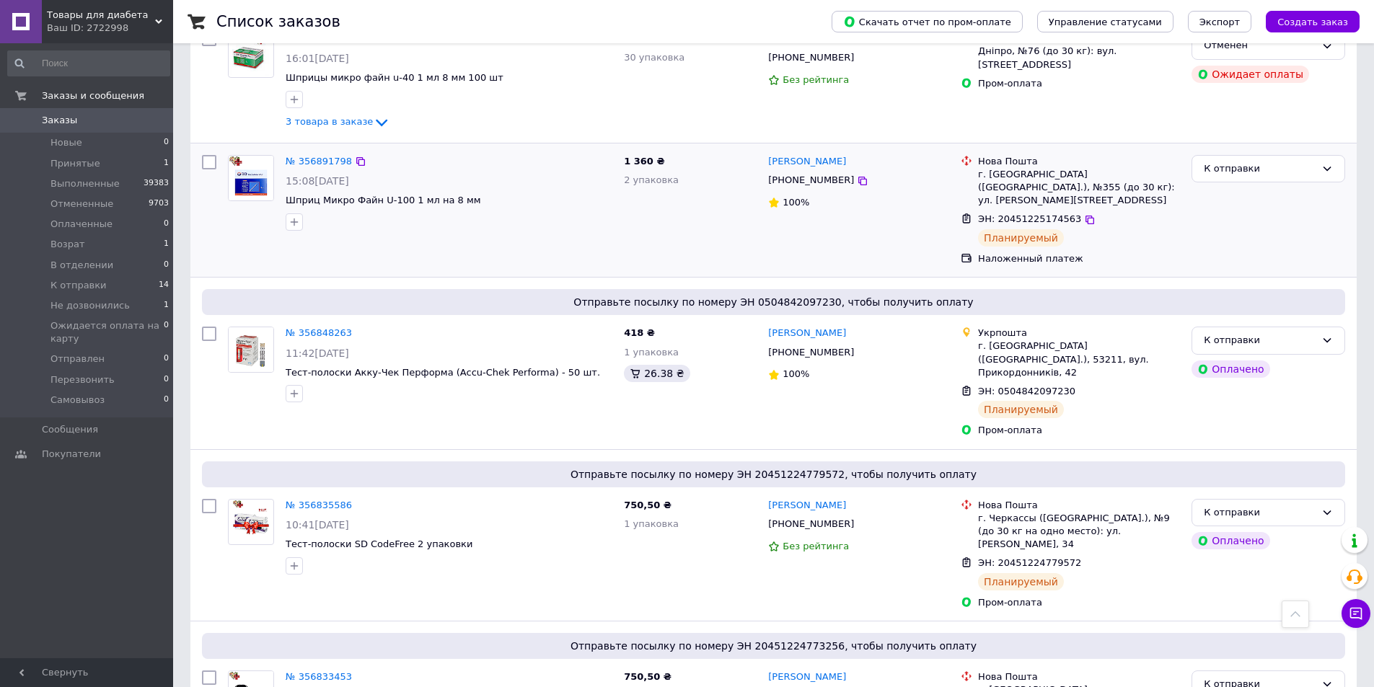
scroll to position [289, 0]
